Goal: Task Accomplishment & Management: Use online tool/utility

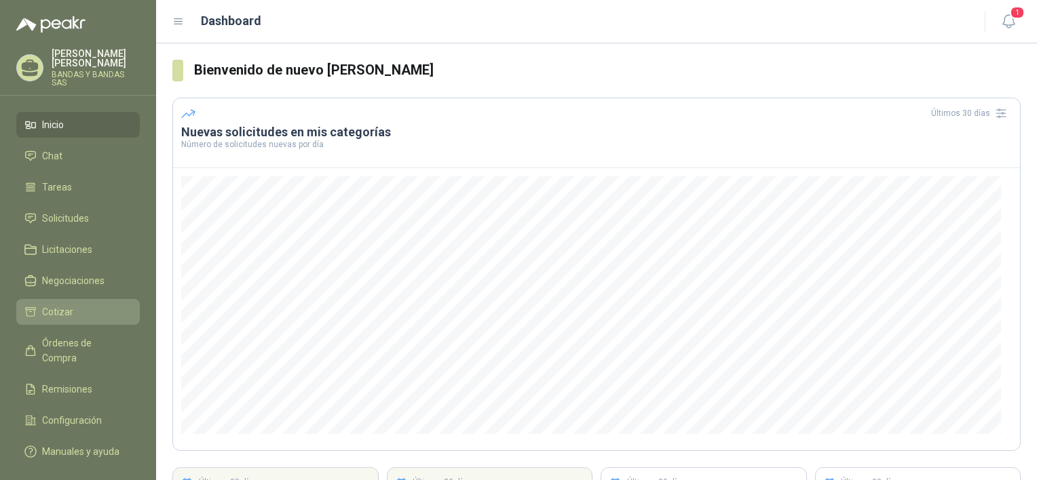
click at [65, 305] on span "Cotizar" at bounding box center [57, 312] width 31 height 15
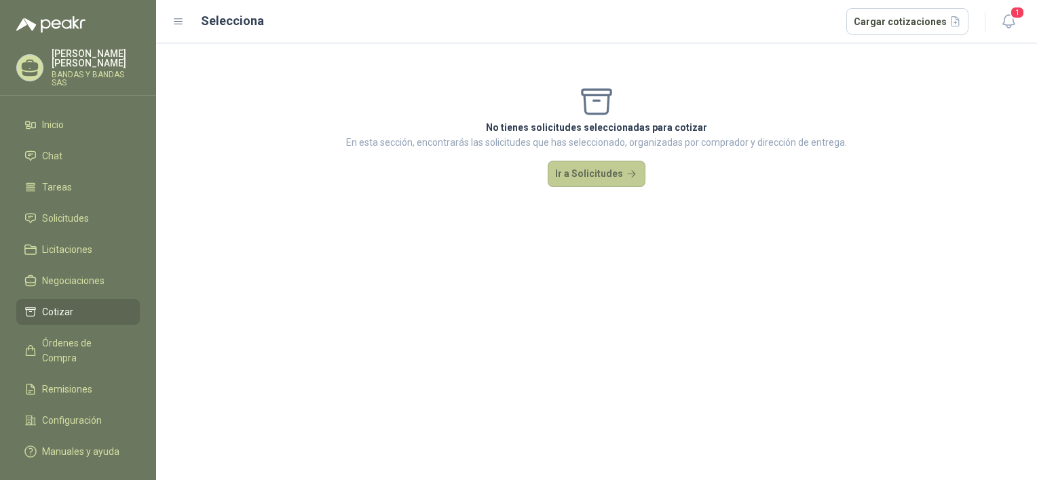
click at [619, 171] on button "Ir a Solicitudes" at bounding box center [597, 174] width 98 height 27
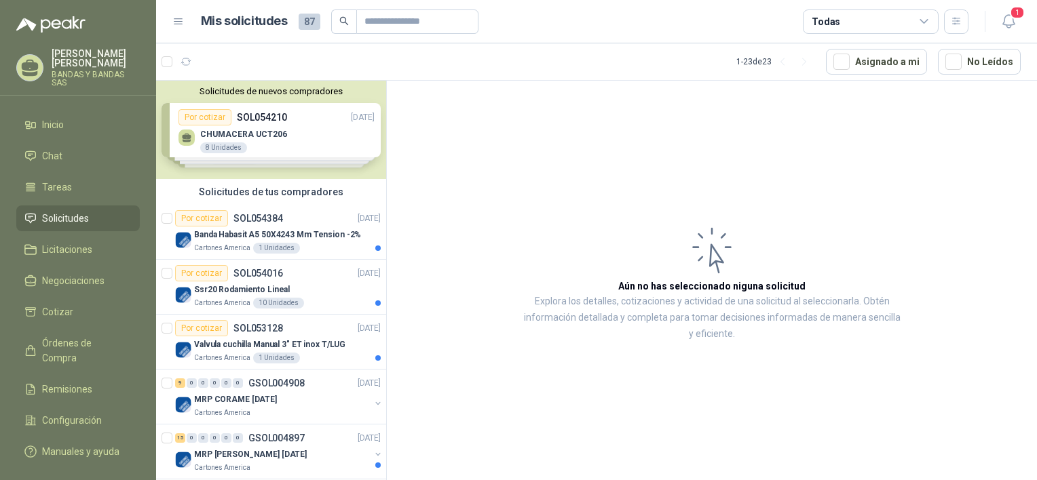
click at [226, 134] on div "Solicitudes de nuevos compradores Por cotizar SOL054210 [DATE] CHUMACERA UCT206…" at bounding box center [271, 130] width 230 height 98
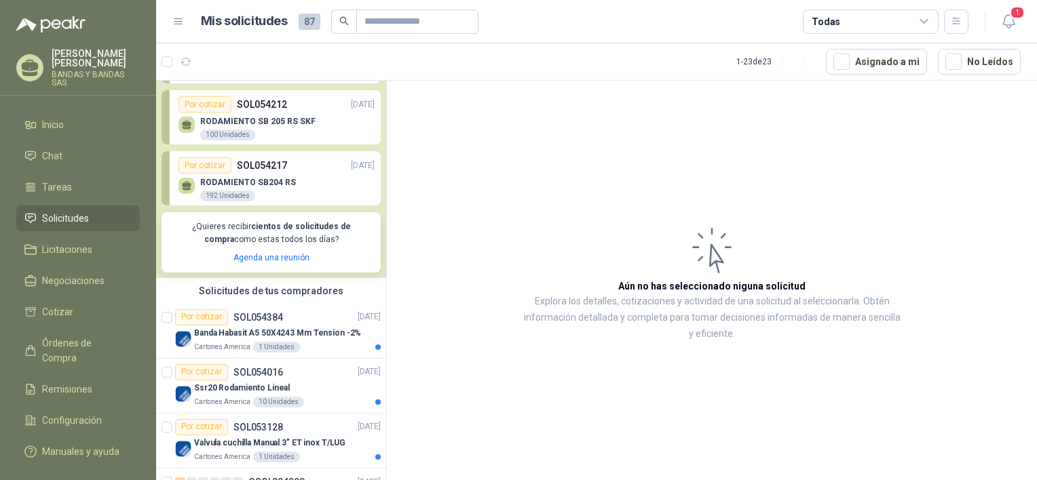
scroll to position [136, 0]
click at [329, 332] on p "Banda Habasit A5 50X4243 Mm Tension -2%" at bounding box center [277, 332] width 167 height 13
